Goal: Manage account settings

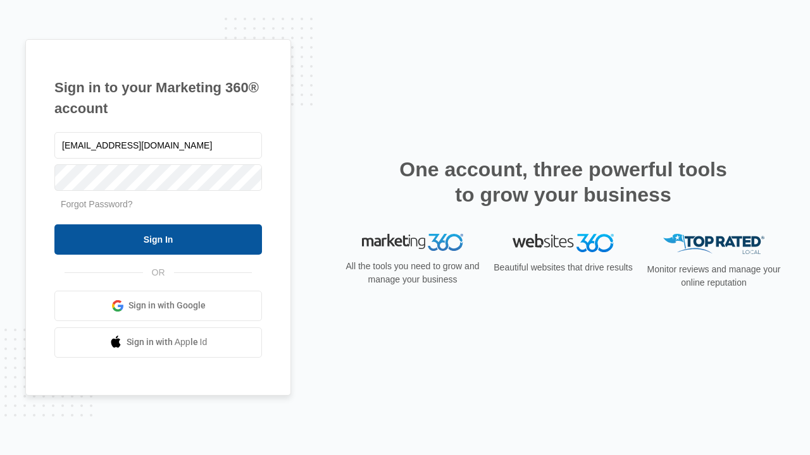
click at [158, 239] on input "Sign In" at bounding box center [157, 240] width 207 height 30
